Goal: Entertainment & Leisure: Consume media (video, audio)

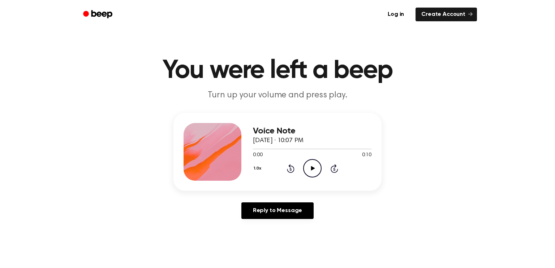
click at [305, 166] on icon "Play Audio" at bounding box center [312, 168] width 18 height 18
click at [306, 175] on icon "Play Audio" at bounding box center [312, 168] width 18 height 18
click at [312, 174] on icon "Play Audio" at bounding box center [312, 168] width 18 height 18
click at [313, 170] on icon "Play Audio" at bounding box center [312, 168] width 18 height 18
click at [309, 168] on icon "Play Audio" at bounding box center [312, 168] width 18 height 18
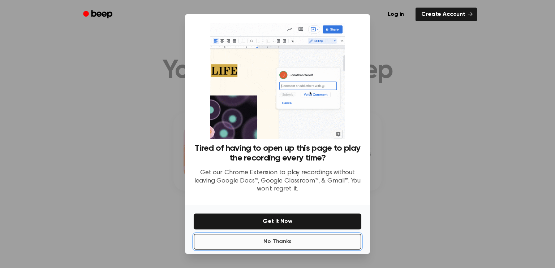
click at [308, 246] on button "No Thanks" at bounding box center [278, 242] width 168 height 16
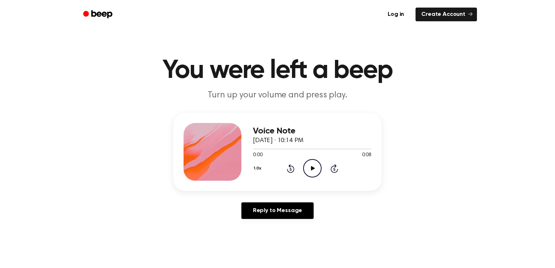
click at [308, 165] on icon "Play Audio" at bounding box center [312, 168] width 18 height 18
click at [317, 164] on icon "Play Audio" at bounding box center [312, 168] width 18 height 18
click at [308, 169] on icon "Play Audio" at bounding box center [312, 168] width 18 height 18
click at [312, 165] on icon "Play Audio" at bounding box center [312, 168] width 18 height 18
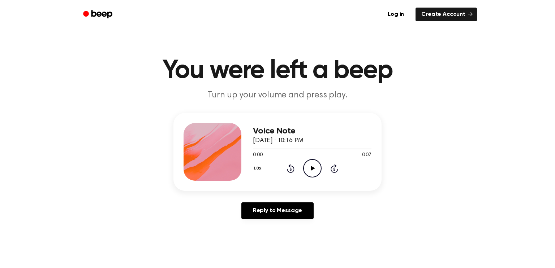
click at [308, 160] on icon "Play Audio" at bounding box center [312, 168] width 18 height 18
click at [319, 168] on icon "Play Audio" at bounding box center [312, 168] width 18 height 18
click at [310, 174] on icon "Play Audio" at bounding box center [312, 168] width 18 height 18
click at [315, 164] on icon "Play Audio" at bounding box center [312, 168] width 18 height 18
click at [305, 165] on icon "Play Audio" at bounding box center [312, 168] width 18 height 18
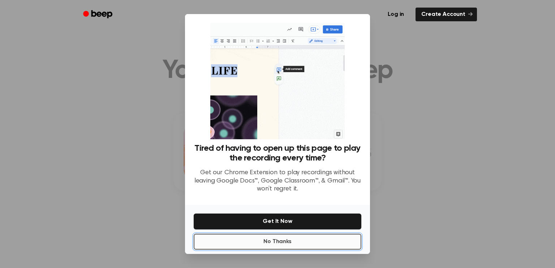
click at [300, 236] on button "No Thanks" at bounding box center [278, 242] width 168 height 16
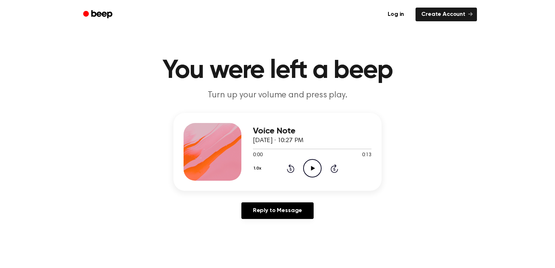
click at [306, 171] on icon "Play Audio" at bounding box center [312, 168] width 18 height 18
click at [306, 165] on icon "Play Audio" at bounding box center [312, 168] width 18 height 18
click at [302, 168] on div "1.0x Rewind 5 seconds Play Audio Skip 5 seconds" at bounding box center [312, 168] width 118 height 18
click at [305, 168] on icon "Play Audio" at bounding box center [312, 168] width 18 height 18
click at [309, 168] on icon "Play Audio" at bounding box center [312, 168] width 18 height 18
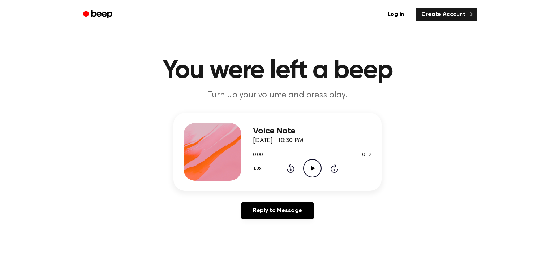
click at [312, 165] on icon "Play Audio" at bounding box center [312, 168] width 18 height 18
